Goal: Find specific page/section: Find specific page/section

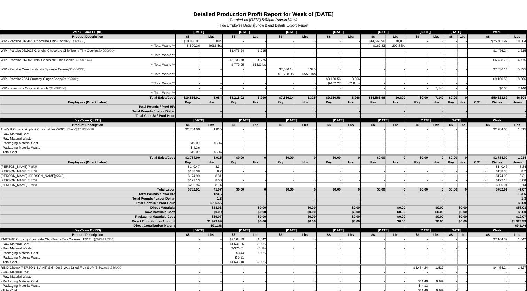
scroll to position [314, 0]
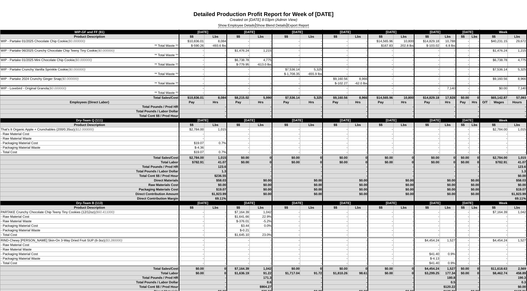
scroll to position [314, 0]
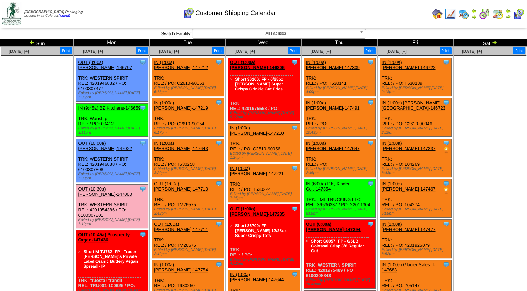
click at [498, 42] on td "Sat" at bounding box center [490, 43] width 74 height 8
click at [494, 42] on img at bounding box center [495, 42] width 6 height 6
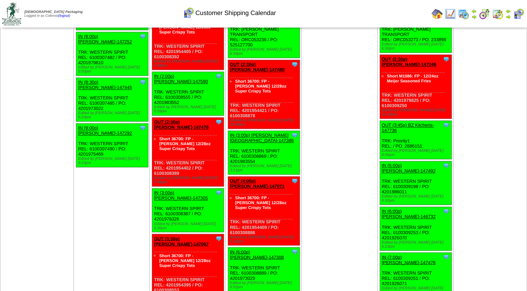
scroll to position [1150, 0]
